Goal: Obtain resource: Download file/media

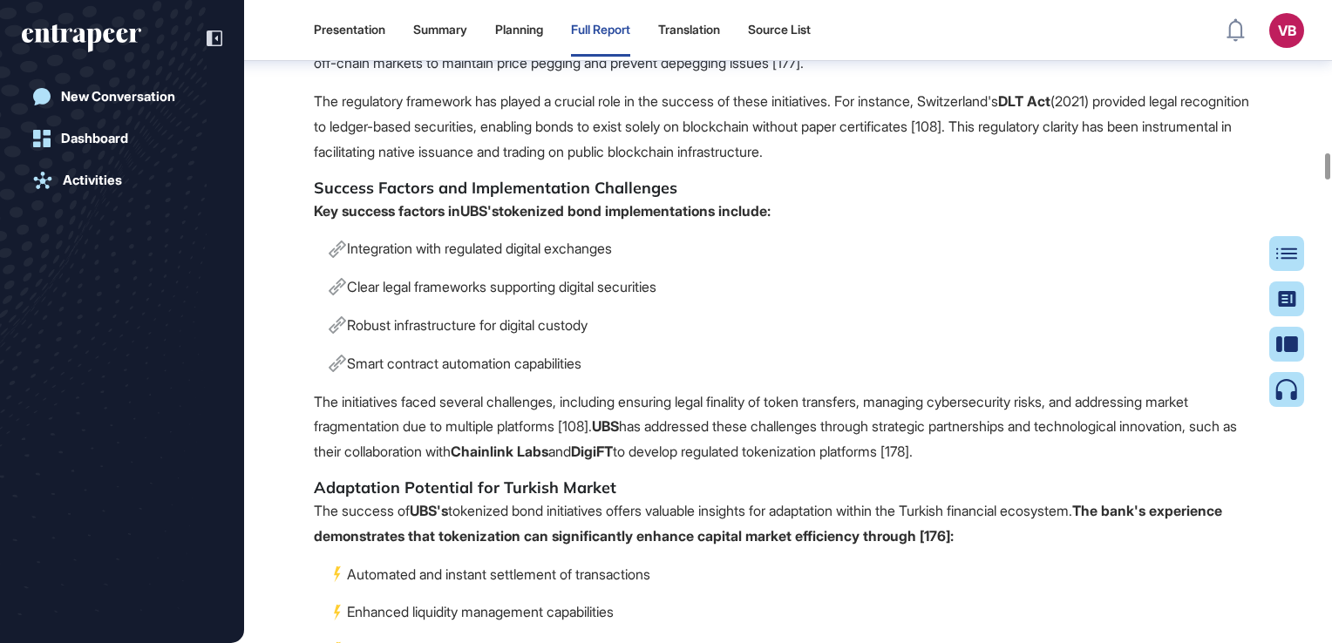
scroll to position [33906, 0]
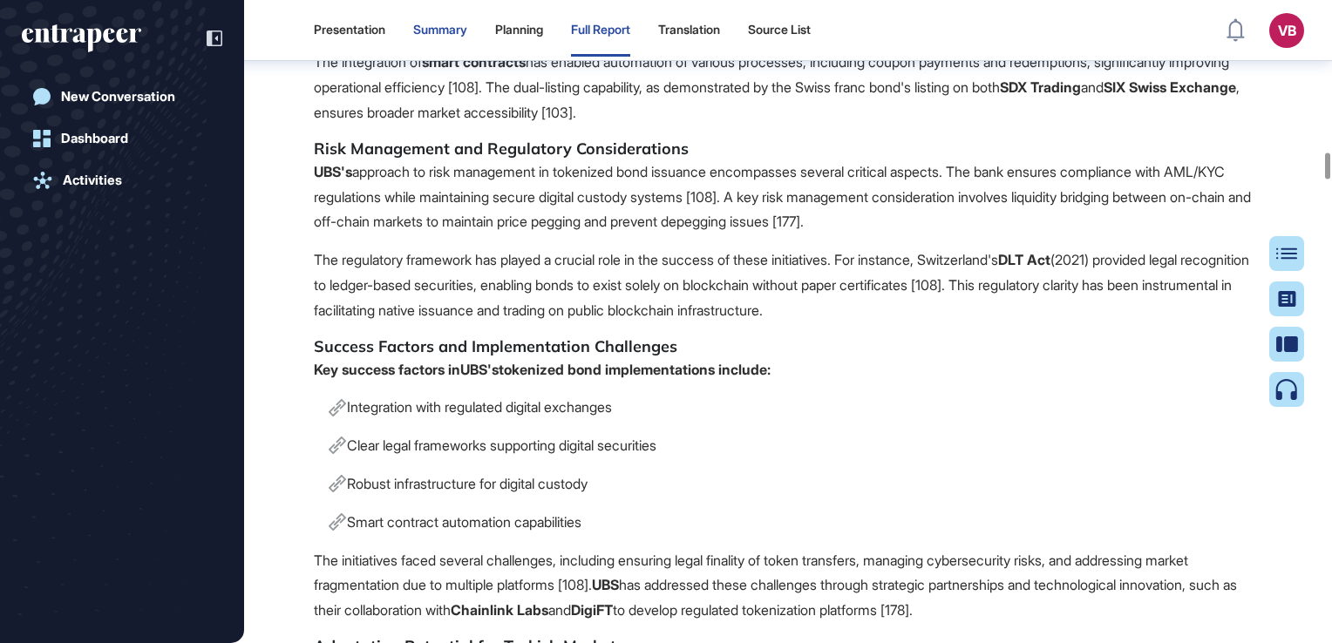
click at [441, 34] on div "Summary" at bounding box center [440, 30] width 54 height 15
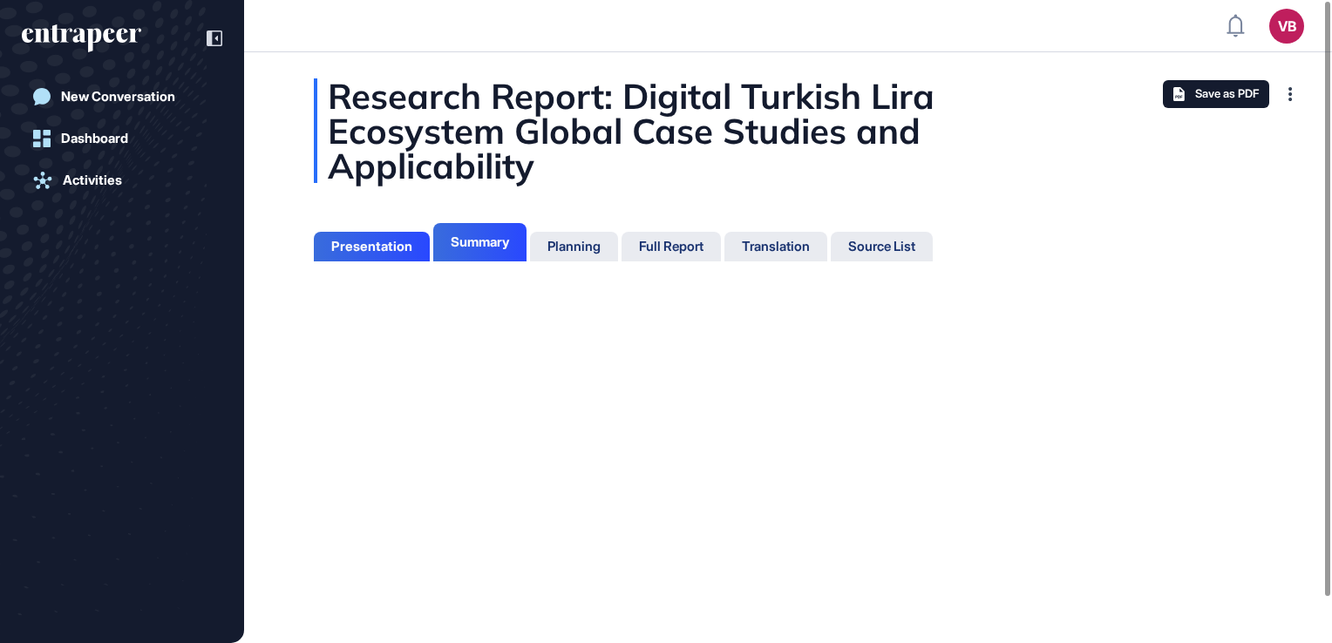
scroll to position [8, 0]
click at [581, 255] on div "Planning" at bounding box center [574, 247] width 88 height 30
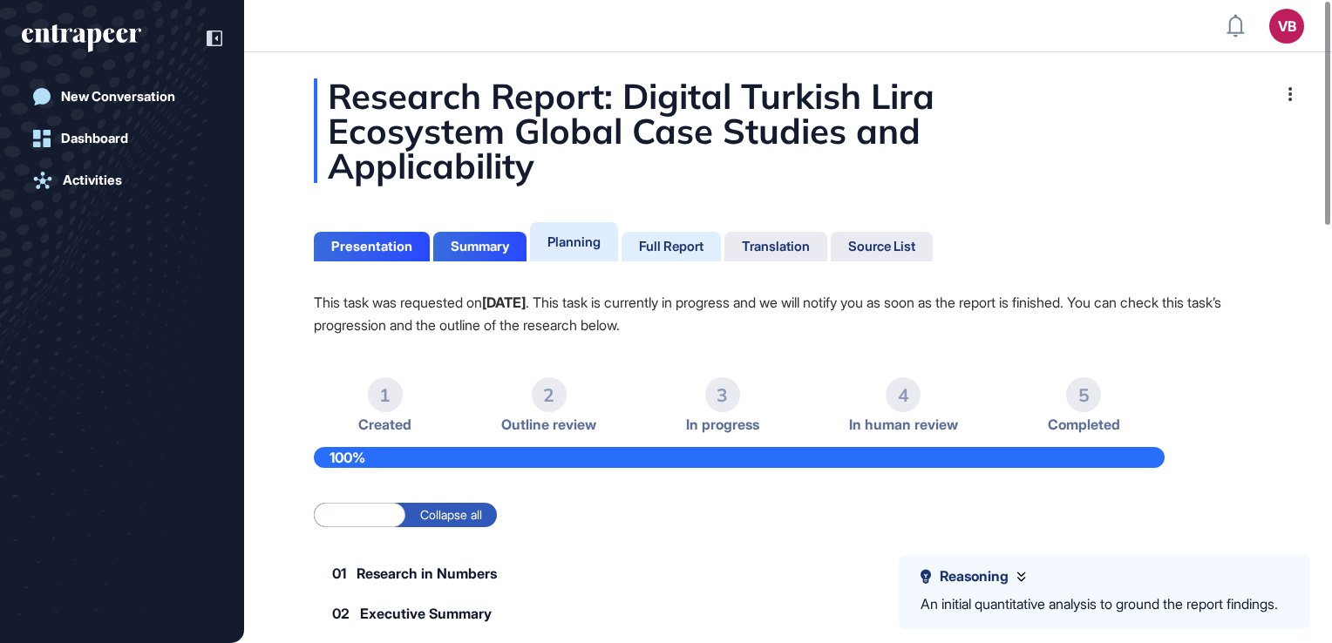
click at [675, 246] on div "Full Report" at bounding box center [671, 247] width 65 height 16
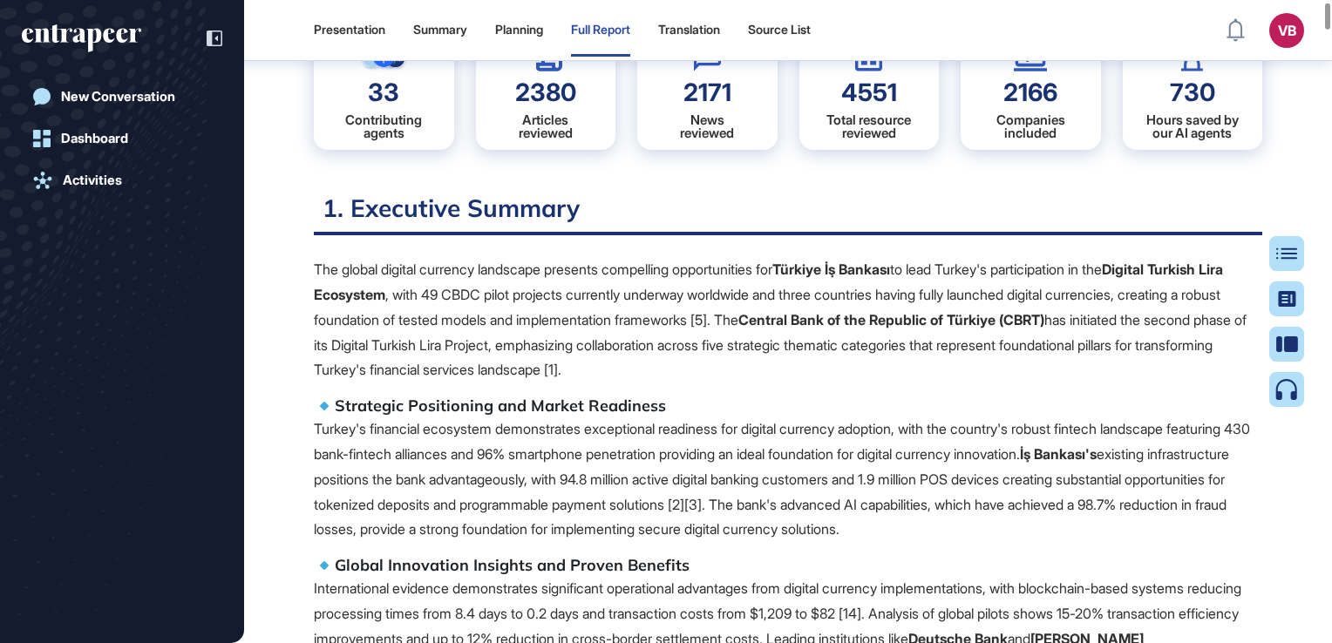
scroll to position [556, 4]
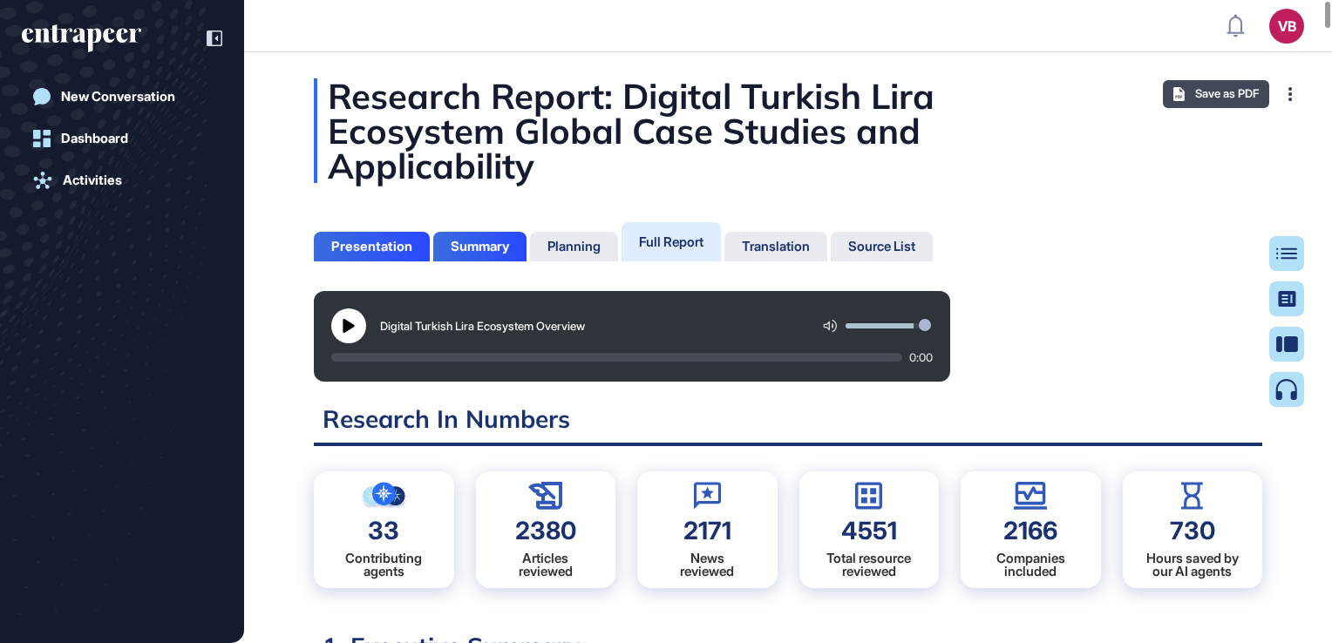
click at [1242, 93] on span "Save as PDF" at bounding box center [1227, 94] width 64 height 14
click at [1249, 96] on span "Save as PDF" at bounding box center [1227, 94] width 64 height 14
click at [341, 330] on button at bounding box center [348, 326] width 35 height 35
